Goal: Transaction & Acquisition: Download file/media

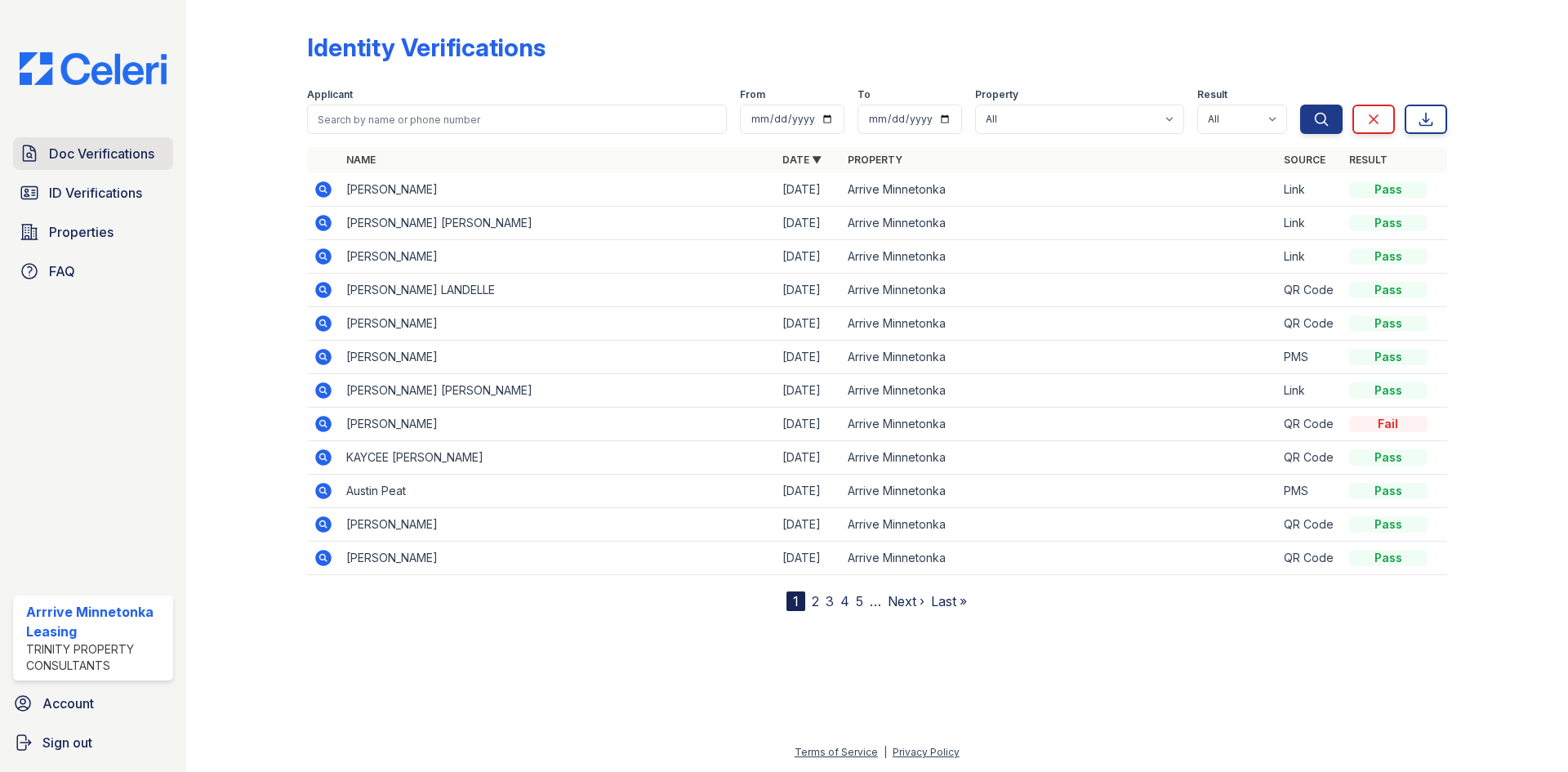
click at [92, 155] on span "Doc Verifications" at bounding box center [102, 154] width 105 height 20
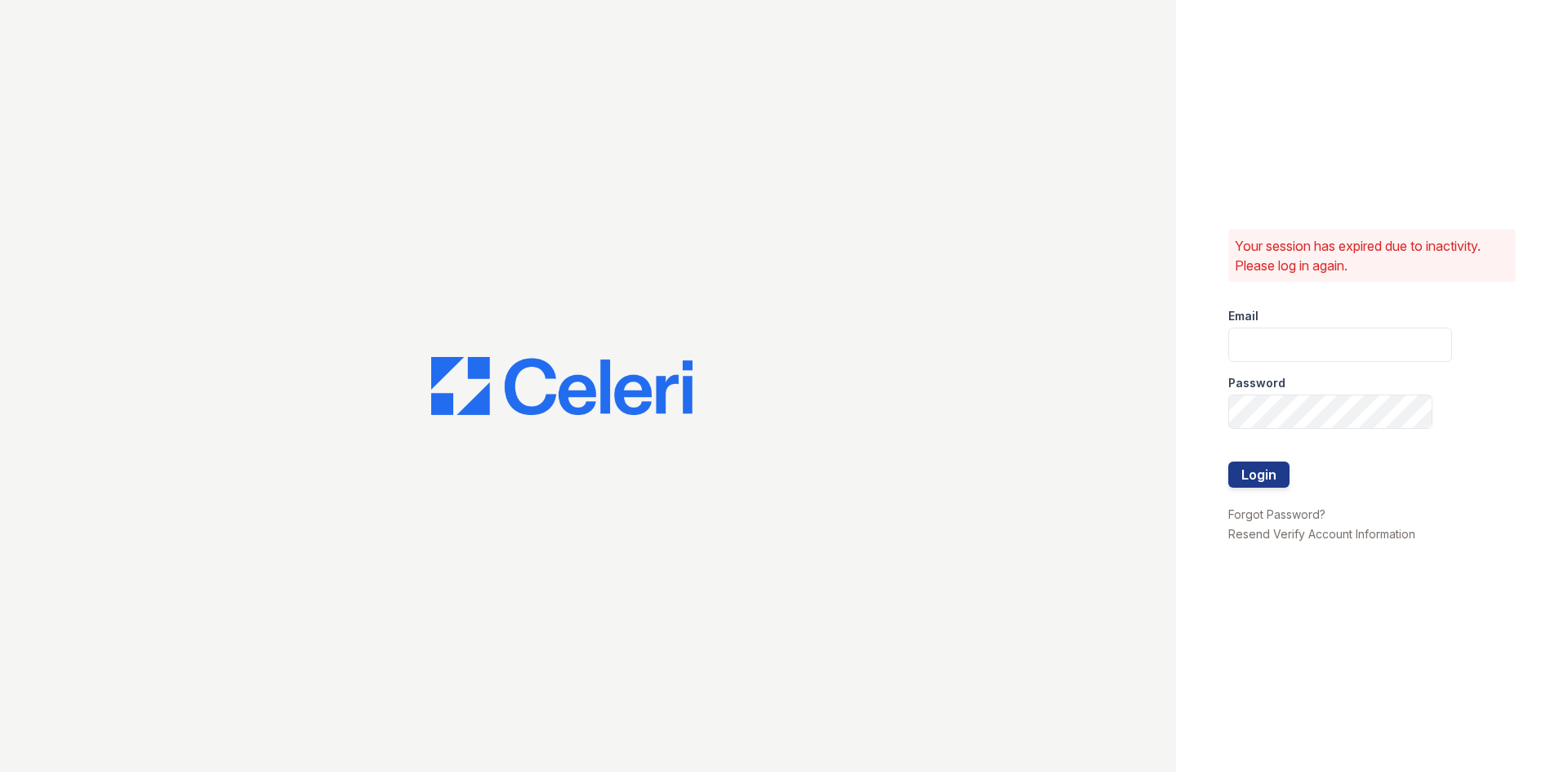
click at [1283, 317] on div "Email" at bounding box center [1340, 312] width 224 height 33
click at [1288, 340] on input "email" at bounding box center [1340, 344] width 224 height 35
type input "arriveminnetonka@trinity-pm.com"
click at [1228, 461] on button "Login" at bounding box center [1259, 474] width 61 height 26
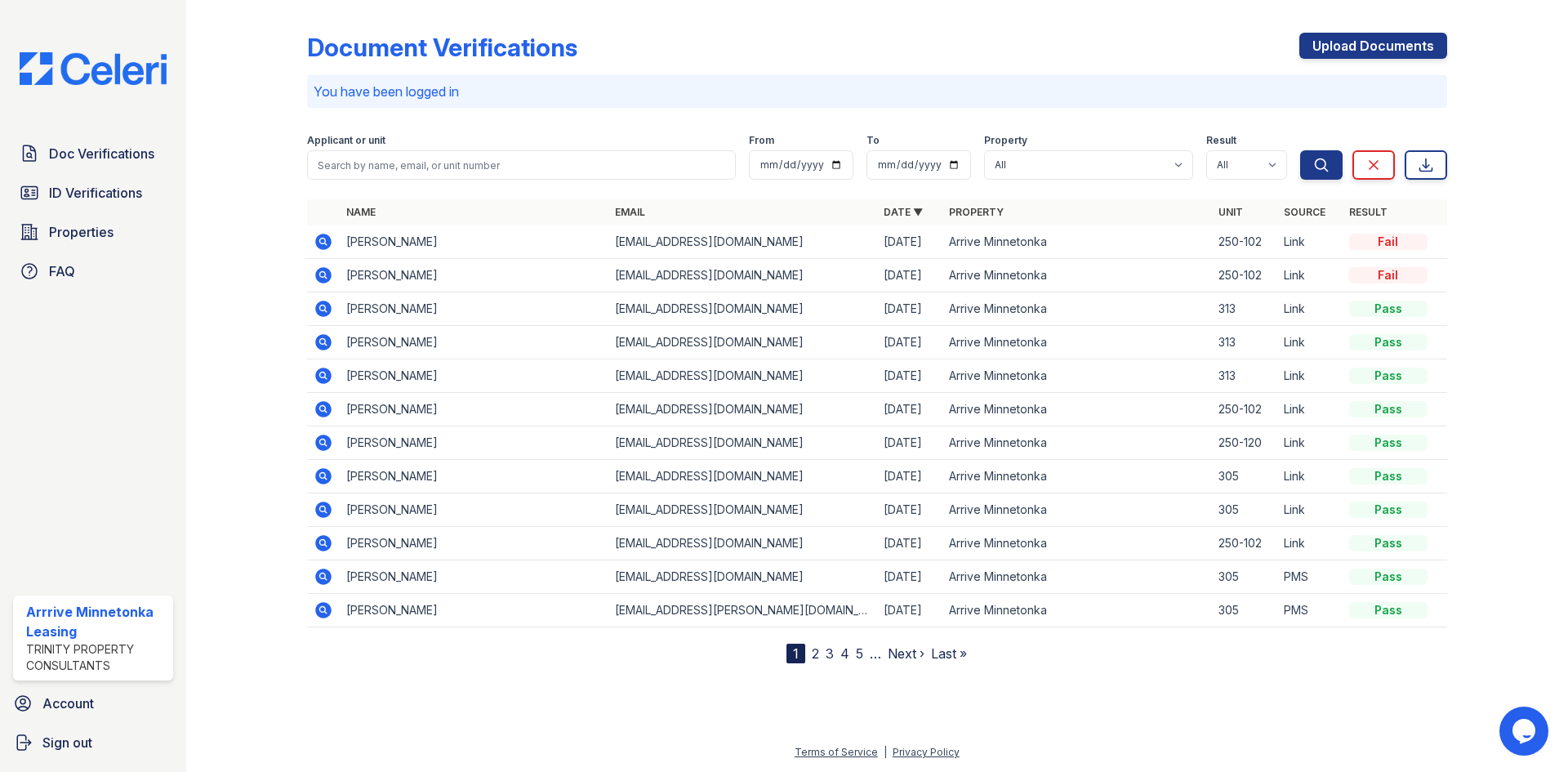
click at [324, 237] on icon at bounding box center [323, 242] width 16 height 16
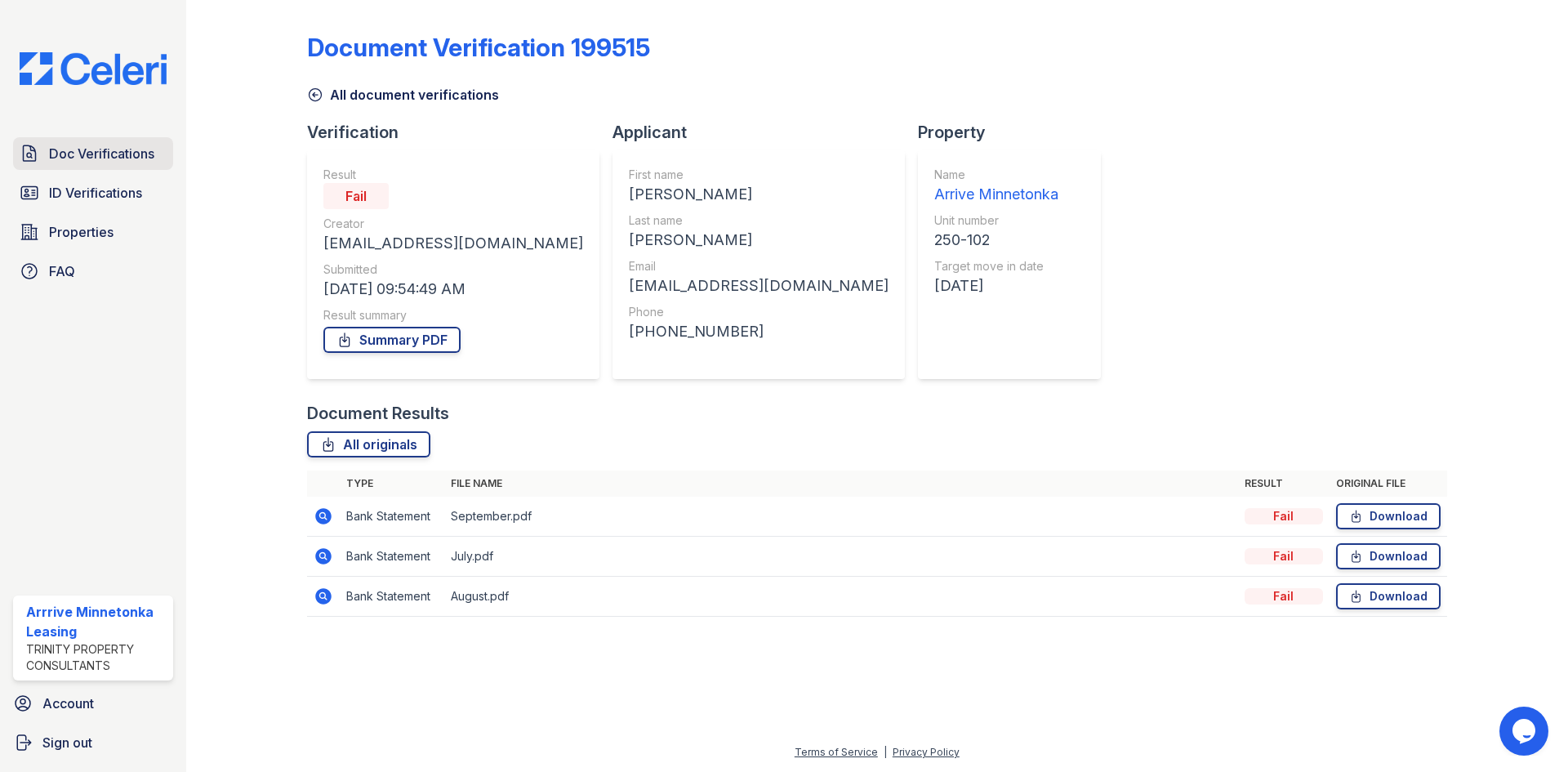
click at [89, 167] on link "Doc Verifications" at bounding box center [93, 154] width 160 height 33
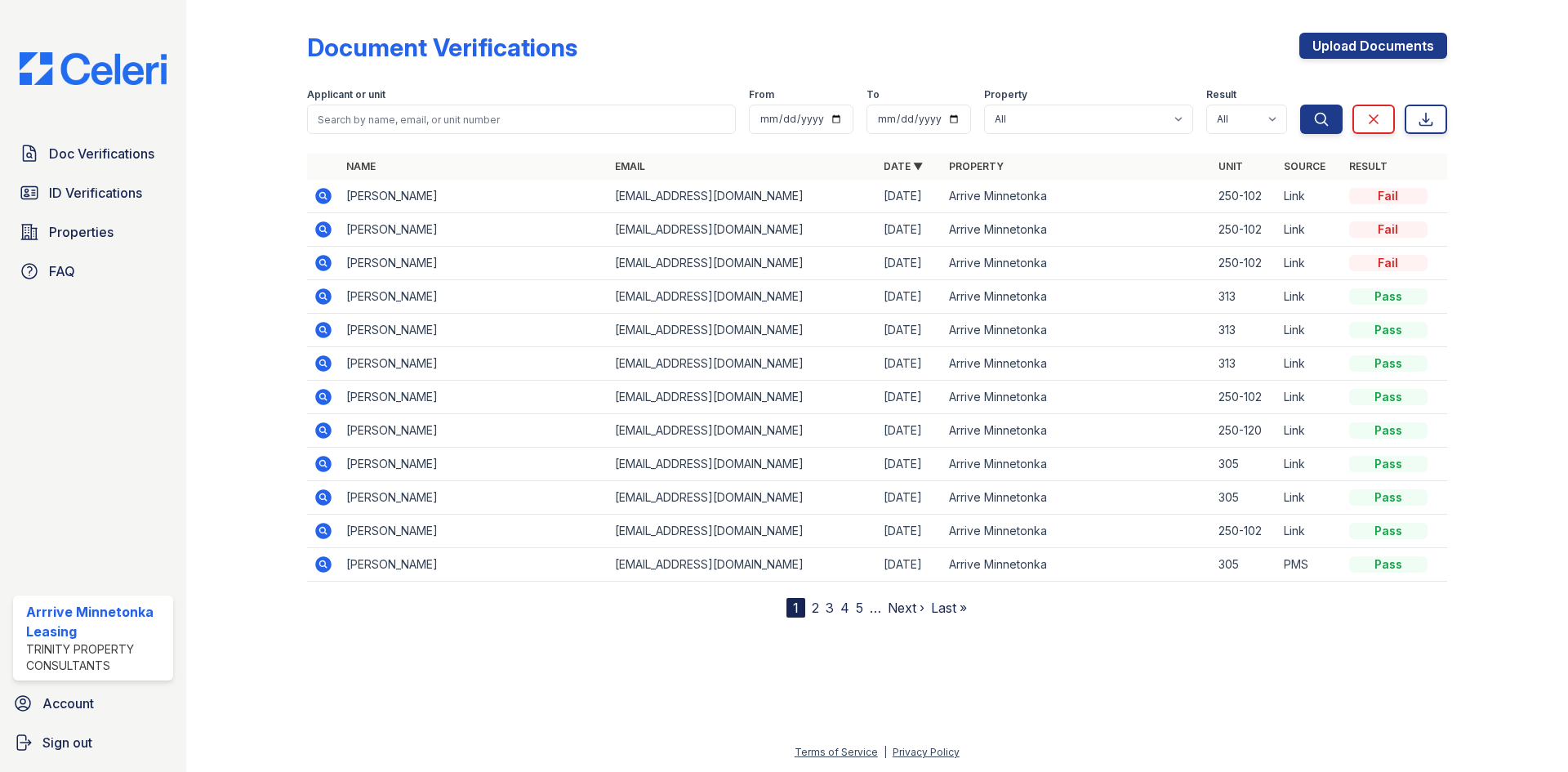
click at [313, 196] on icon at bounding box center [323, 196] width 20 height 20
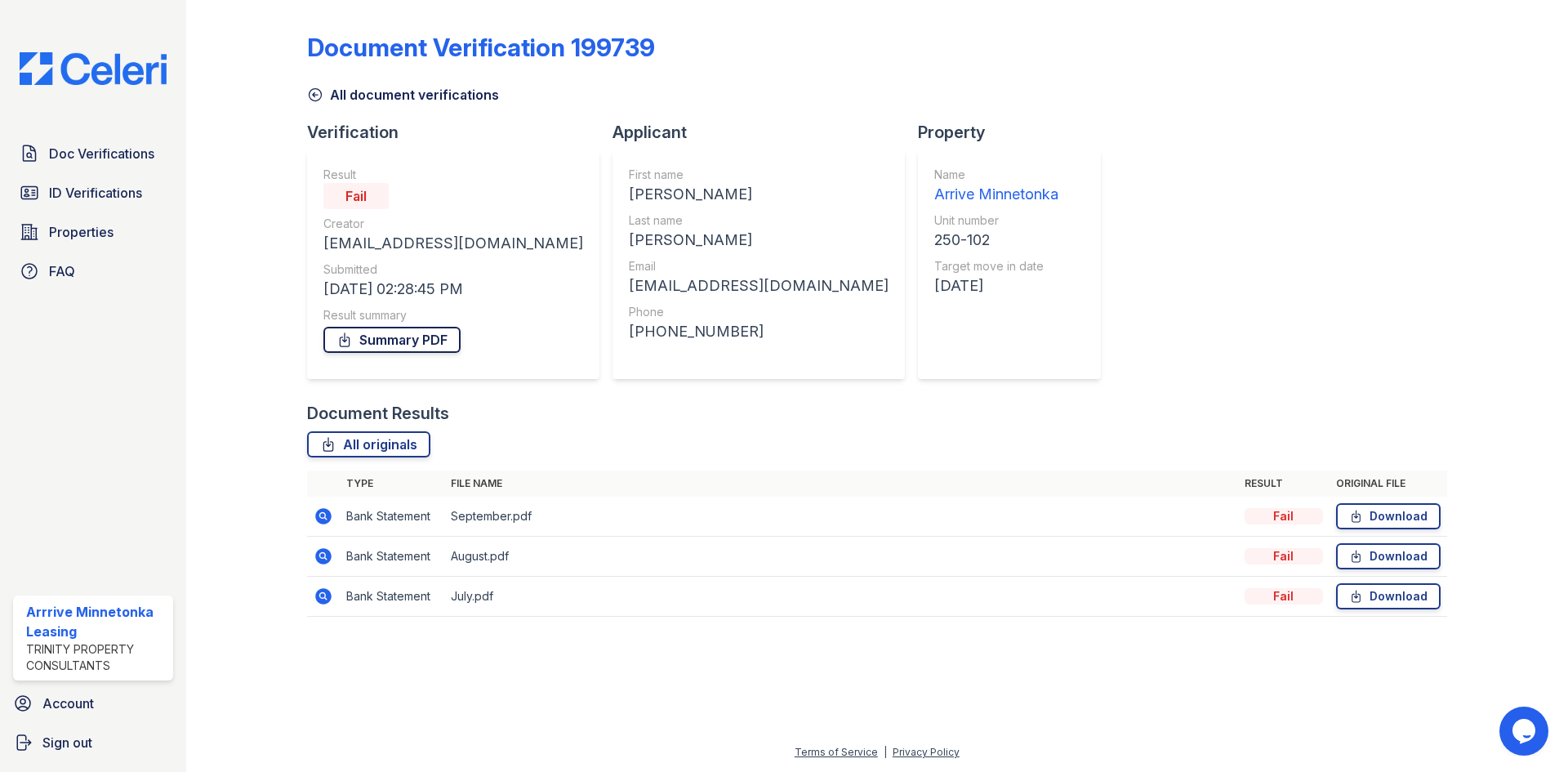
click at [381, 340] on link "Summary PDF" at bounding box center [391, 340] width 137 height 26
click at [1062, 120] on div "Document Verification 199739 All document verifications Verification Result Fai…" at bounding box center [877, 320] width 1140 height 626
click at [1371, 512] on link "Download" at bounding box center [1388, 516] width 104 height 26
click at [1004, 114] on div "Document Verification 199739 All document verifications Verification Result Fai…" at bounding box center [877, 320] width 1140 height 626
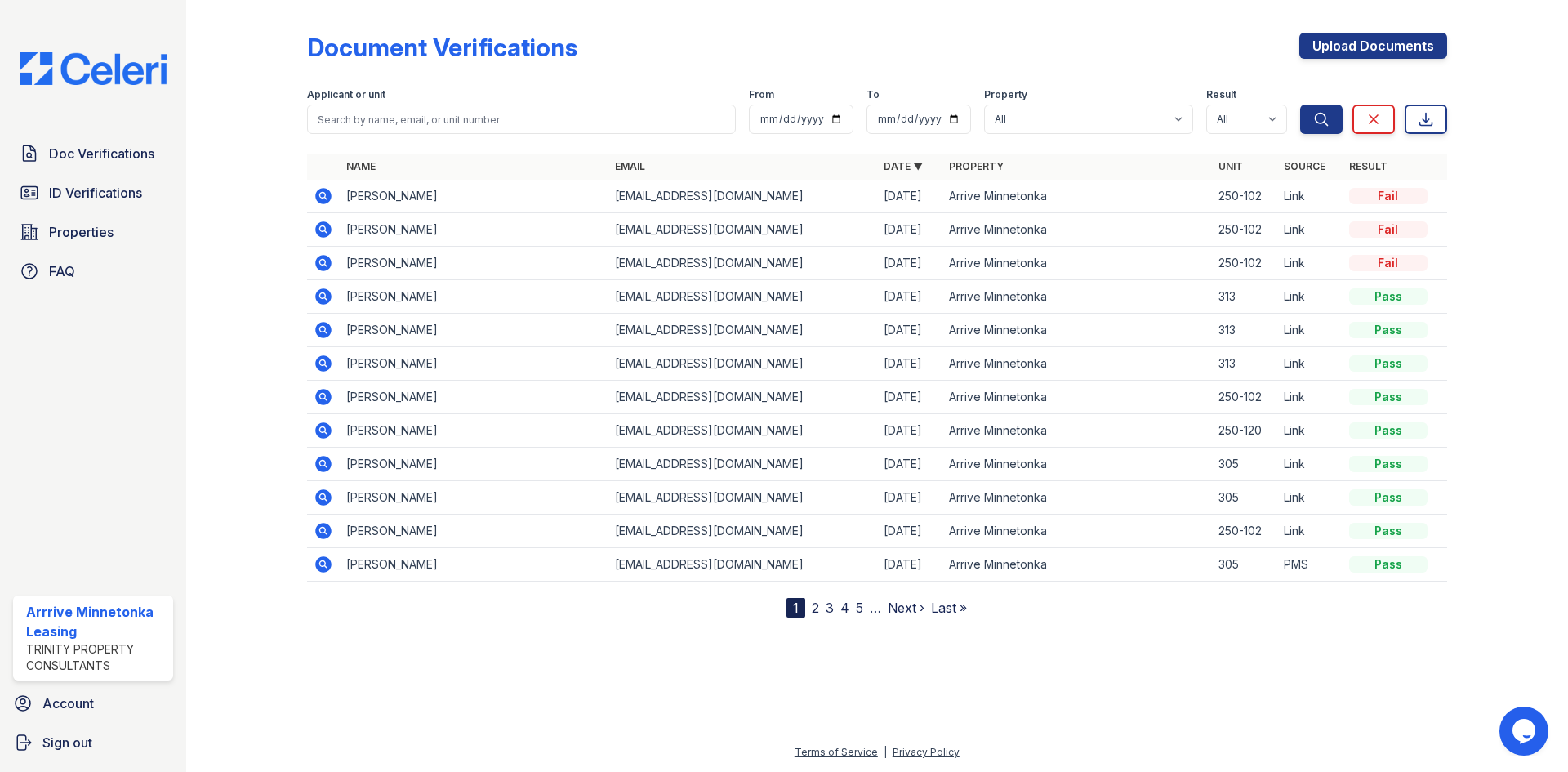
click at [325, 232] on icon at bounding box center [323, 229] width 20 height 20
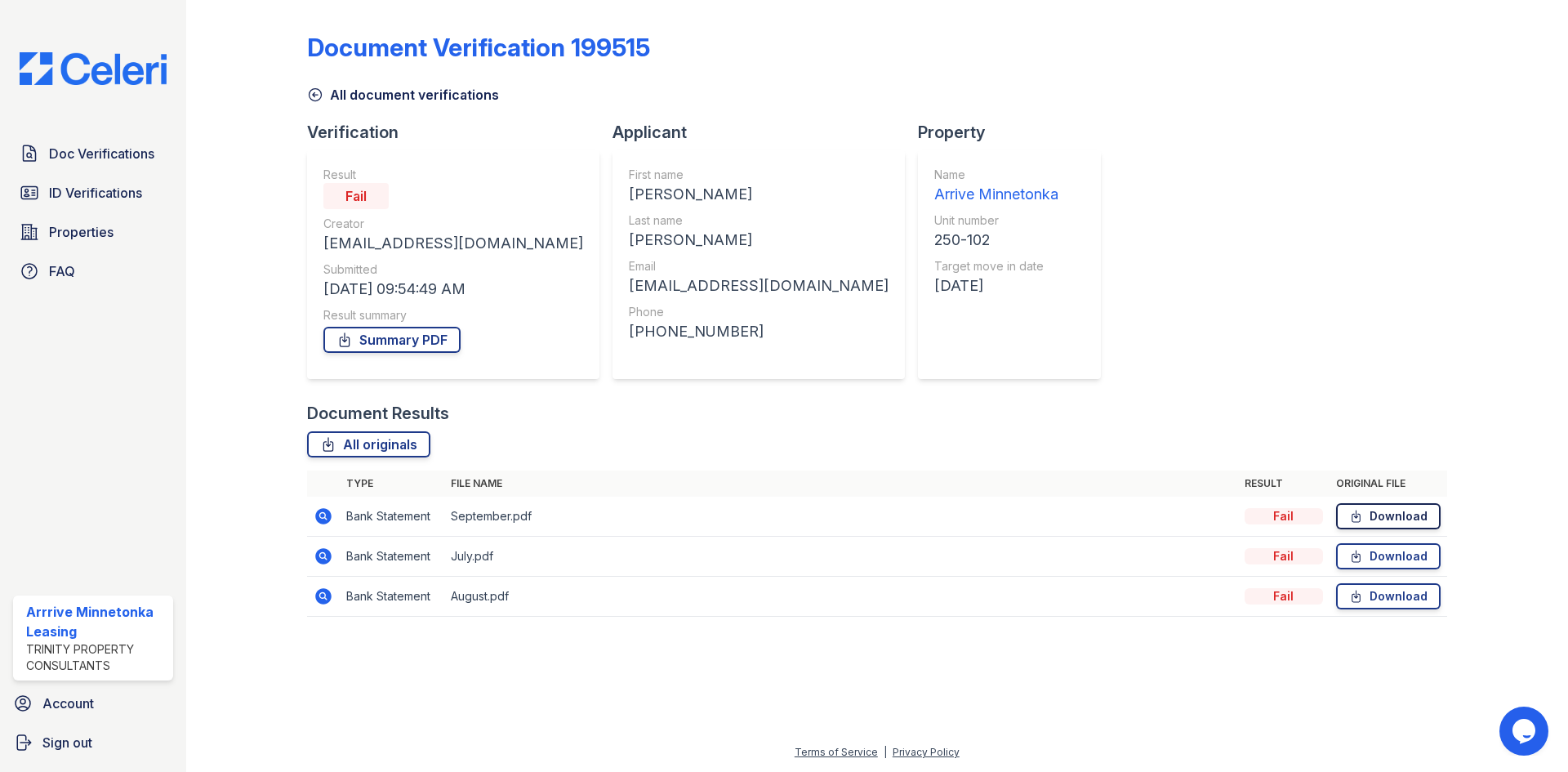
click at [1401, 519] on link "Download" at bounding box center [1388, 516] width 104 height 26
